Goal: Task Accomplishment & Management: Complete application form

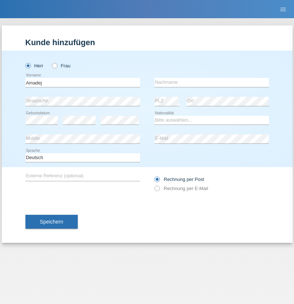
type input "Amadej"
click at [212, 82] on input "text" at bounding box center [211, 82] width 115 height 9
type input "Juhart"
select select "SI"
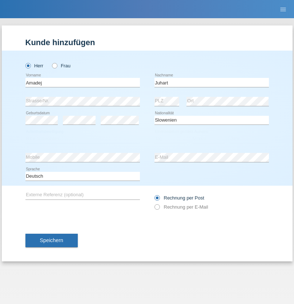
select select "C"
select select "10"
select select "09"
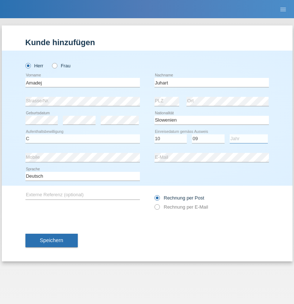
select select "2021"
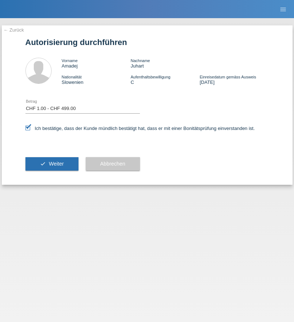
select select "1"
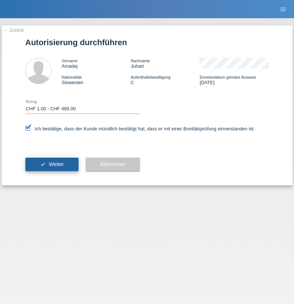
click at [52, 164] on span "Weiter" at bounding box center [56, 164] width 15 height 6
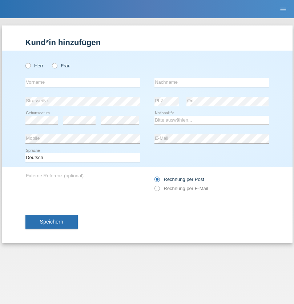
radio input "true"
click at [83, 82] on input "text" at bounding box center [82, 82] width 115 height 9
type input "Boscha"
click at [212, 82] on input "text" at bounding box center [211, 82] width 115 height 9
type input "[PERSON_NAME]"
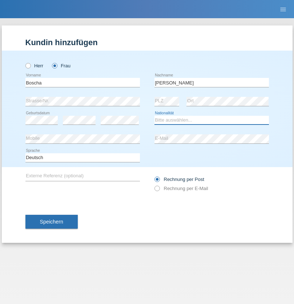
select select "AT"
select select "C"
select select "04"
select select "11"
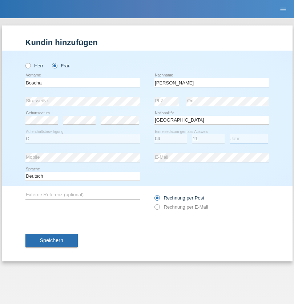
select select "2021"
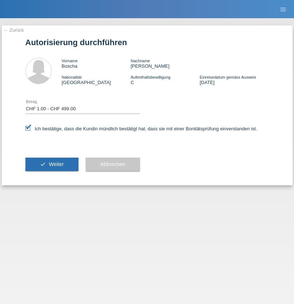
select select "1"
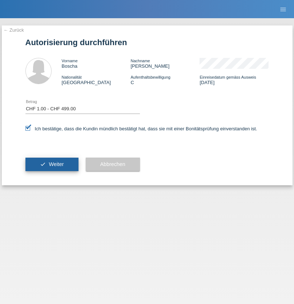
click at [52, 164] on span "Weiter" at bounding box center [56, 164] width 15 height 6
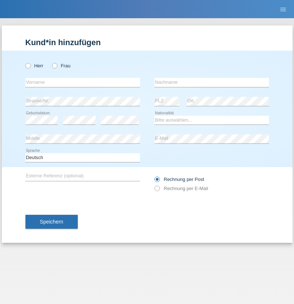
radio input "true"
click at [83, 82] on input "text" at bounding box center [82, 82] width 115 height 9
type input "Dezider"
click at [212, 82] on input "text" at bounding box center [211, 82] width 115 height 9
type input "[PERSON_NAME]"
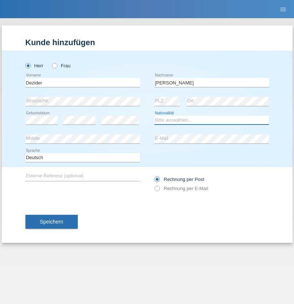
select select "SK"
select select "C"
select select "05"
select select "04"
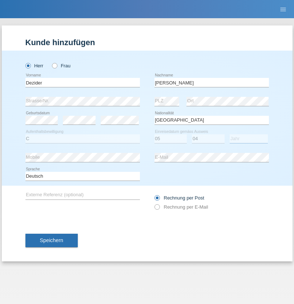
select select "2021"
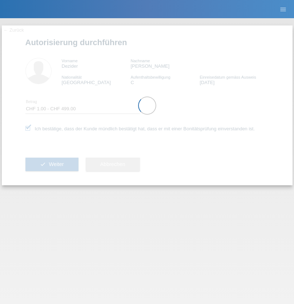
select select "1"
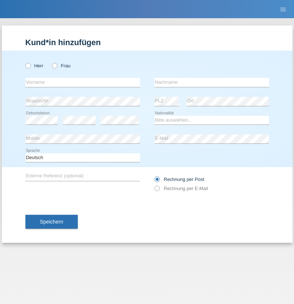
radio input "true"
click at [83, 82] on input "text" at bounding box center [82, 82] width 115 height 9
type input "[PERSON_NAME]"
click at [212, 82] on input "text" at bounding box center [211, 82] width 115 height 9
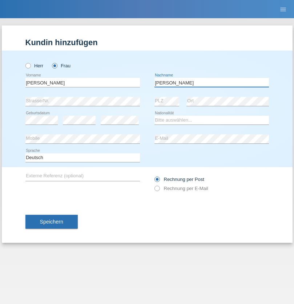
type input "[PERSON_NAME]"
select select "PT"
select select "C"
select select "01"
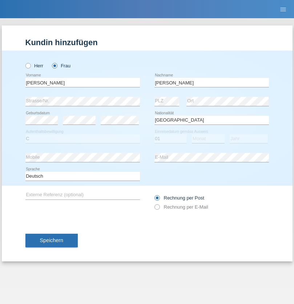
select select "06"
select select "2007"
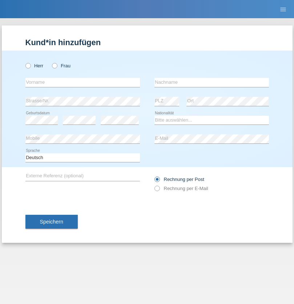
radio input "true"
click at [83, 82] on input "text" at bounding box center [82, 82] width 115 height 9
type input "Urs"
click at [212, 82] on input "text" at bounding box center [211, 82] width 115 height 9
type input "[PERSON_NAME]"
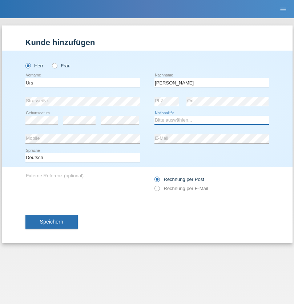
select select "CH"
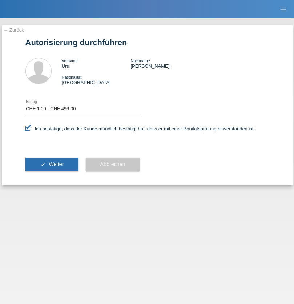
select select "1"
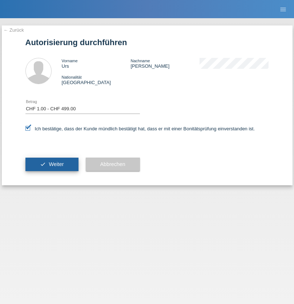
click at [52, 164] on span "Weiter" at bounding box center [56, 164] width 15 height 6
